Goal: Find contact information: Find contact information

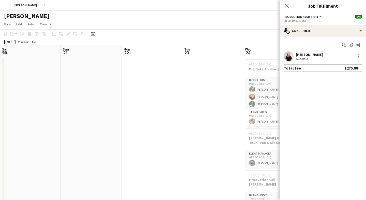
scroll to position [0, 123]
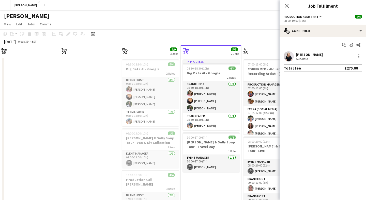
click at [4, 5] on app-icon "Menu" at bounding box center [5, 5] width 4 height 4
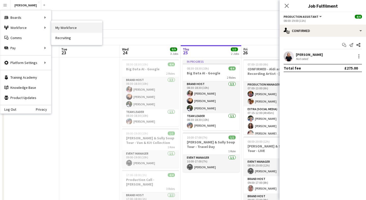
click at [68, 28] on link "My Workforce" at bounding box center [76, 28] width 51 height 10
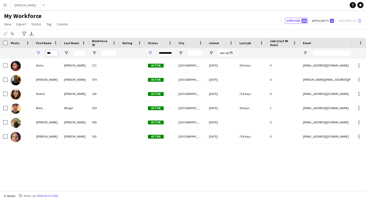
click at [53, 53] on input "***" at bounding box center [51, 53] width 13 height 6
type input "*"
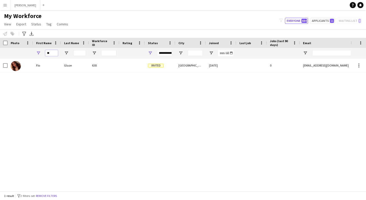
type input "*"
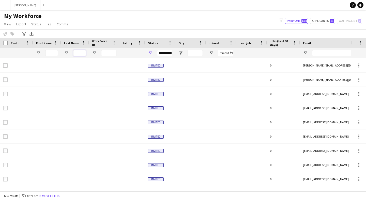
click at [82, 54] on input "Last Name Filter Input" at bounding box center [79, 53] width 13 height 6
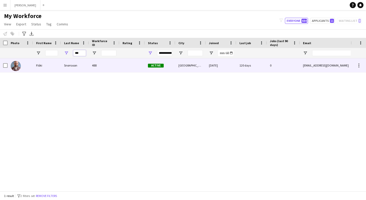
type input "***"
click at [72, 68] on div "Snorrason" at bounding box center [75, 65] width 28 height 14
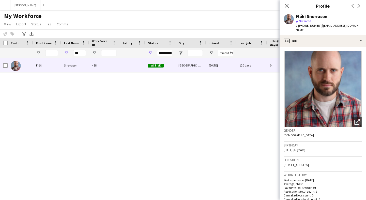
click at [343, 26] on span "| [EMAIL_ADDRESS][DOMAIN_NAME]" at bounding box center [328, 28] width 64 height 8
click at [355, 27] on app-profile-header "Flóki Snorrason star Not rated t. [PHONE_NUMBER] | [EMAIL_ADDRESS][DOMAIN_NAME]" at bounding box center [322, 23] width 86 height 23
drag, startPoint x: 348, startPoint y: 26, endPoint x: 319, endPoint y: 27, distance: 28.7
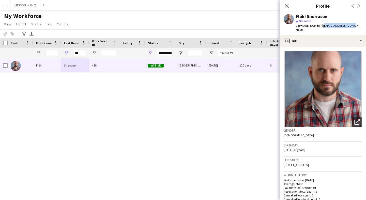
click at [319, 27] on div "Flóki Snorrason star Not rated t. [PHONE_NUMBER] | [EMAIL_ADDRESS][DOMAIN_NAME]" at bounding box center [322, 23] width 86 height 23
copy span "[EMAIL_ADDRESS][DOMAIN_NAME]"
